Goal: Information Seeking & Learning: Learn about a topic

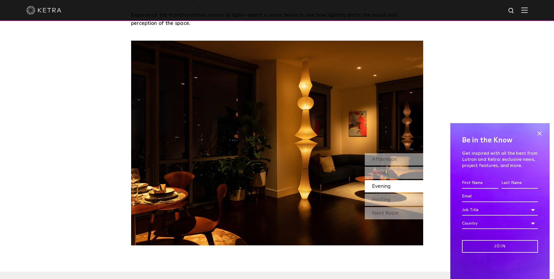
scroll to position [526, 0]
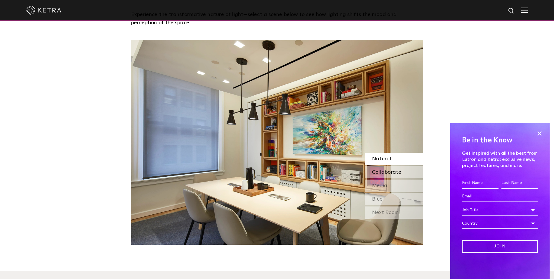
click at [396, 173] on span "Collaborate" at bounding box center [386, 171] width 29 height 5
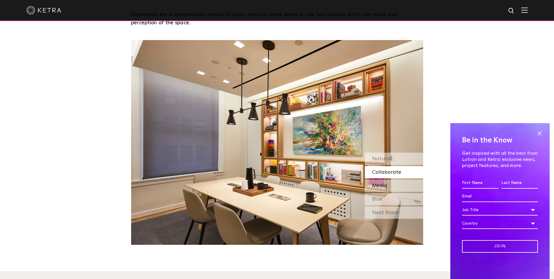
click at [396, 187] on div "Media" at bounding box center [394, 185] width 58 height 12
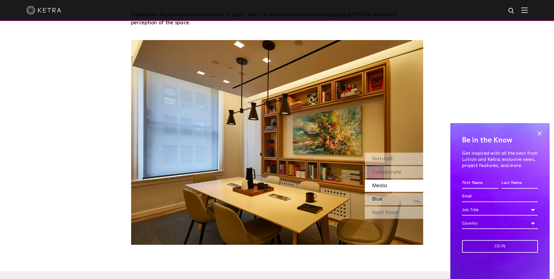
click at [399, 199] on div "Blue" at bounding box center [394, 199] width 58 height 12
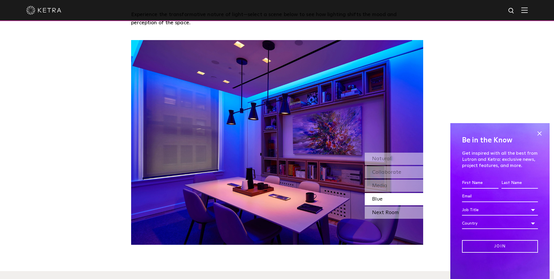
click at [395, 214] on div "Next Room" at bounding box center [394, 212] width 58 height 12
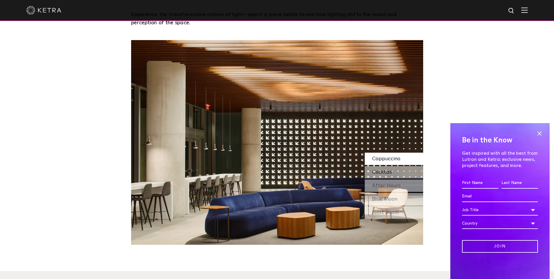
click at [396, 171] on div "Cocktail" at bounding box center [394, 172] width 58 height 12
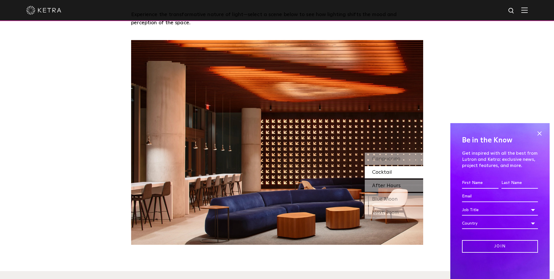
click at [396, 186] on span "After Hours" at bounding box center [386, 185] width 29 height 5
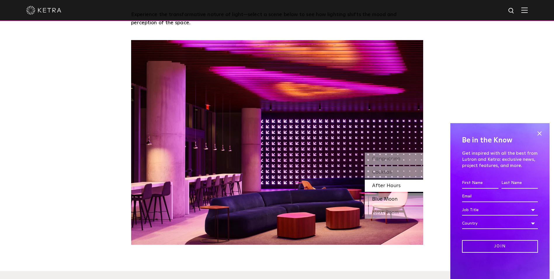
click at [397, 196] on span "Blue Moon" at bounding box center [384, 198] width 25 height 5
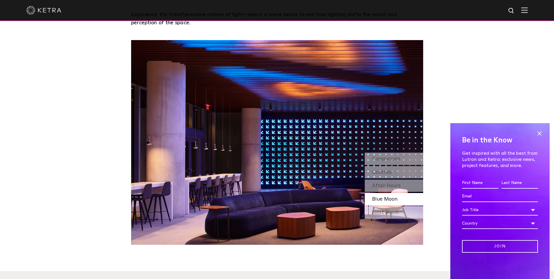
click at [454, 70] on div "Watch Light Transform Experience the transformative nature of light—select a sc…" at bounding box center [277, 102] width 554 height 286
click at [399, 188] on span "After Hours" at bounding box center [386, 185] width 29 height 5
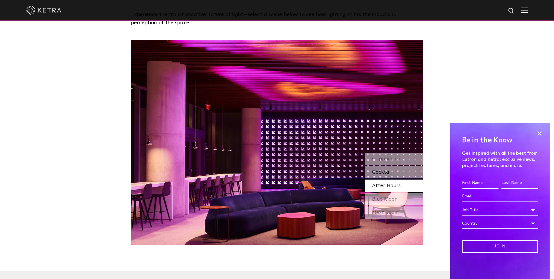
click at [399, 173] on div "Cocktail" at bounding box center [394, 172] width 58 height 12
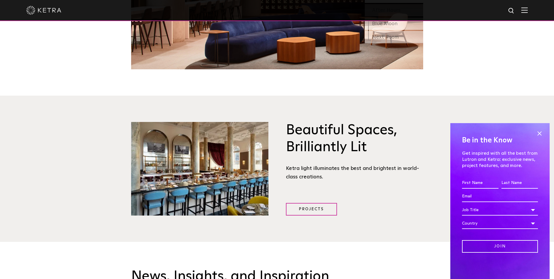
scroll to position [818, 0]
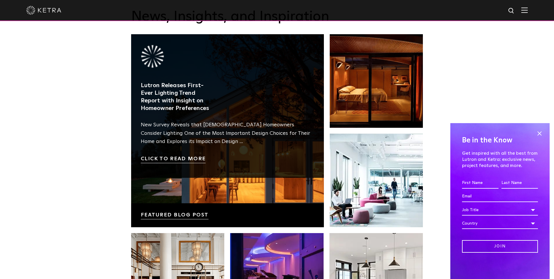
scroll to position [964, 0]
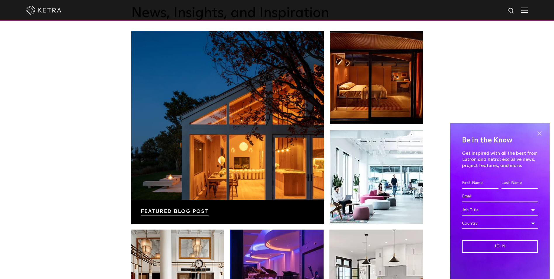
click at [540, 132] on span at bounding box center [539, 133] width 9 height 9
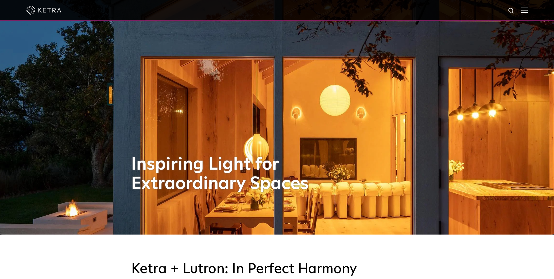
scroll to position [88, 0]
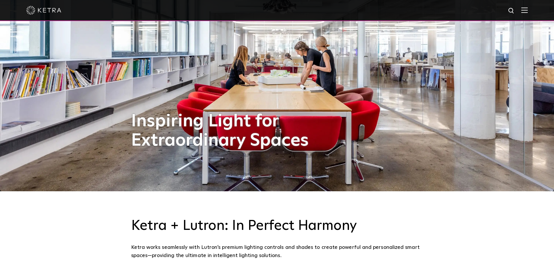
click at [528, 10] on img at bounding box center [524, 10] width 6 height 6
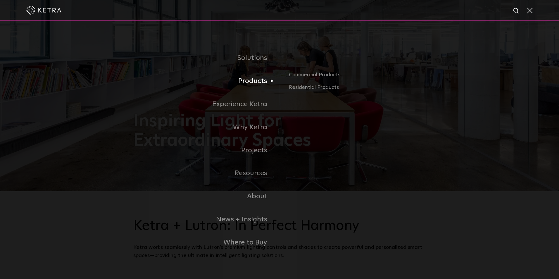
click at [254, 79] on link "Products" at bounding box center [206, 81] width 146 height 23
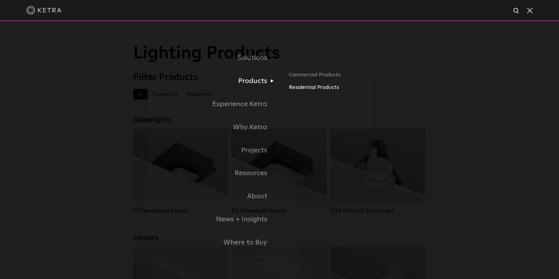
click at [316, 87] on link "Residential Products" at bounding box center [357, 87] width 137 height 8
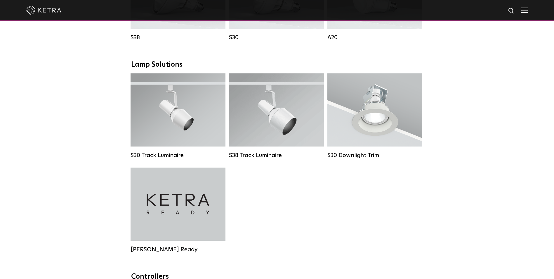
scroll to position [409, 0]
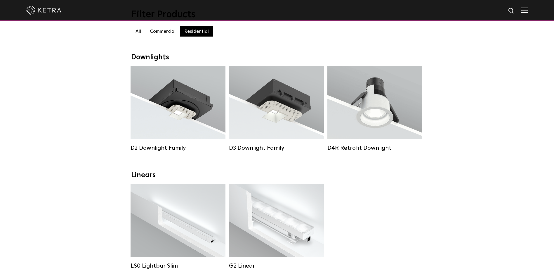
scroll to position [29, 0]
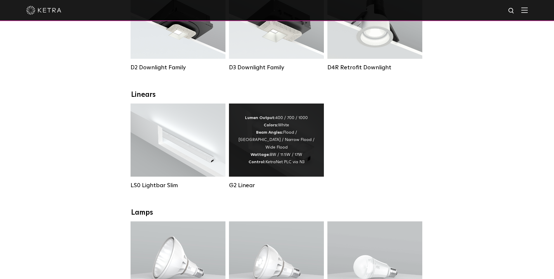
scroll to position [146, 0]
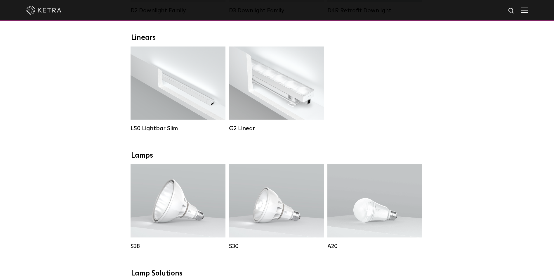
scroll to position [205, 0]
